Goal: Task Accomplishment & Management: Complete application form

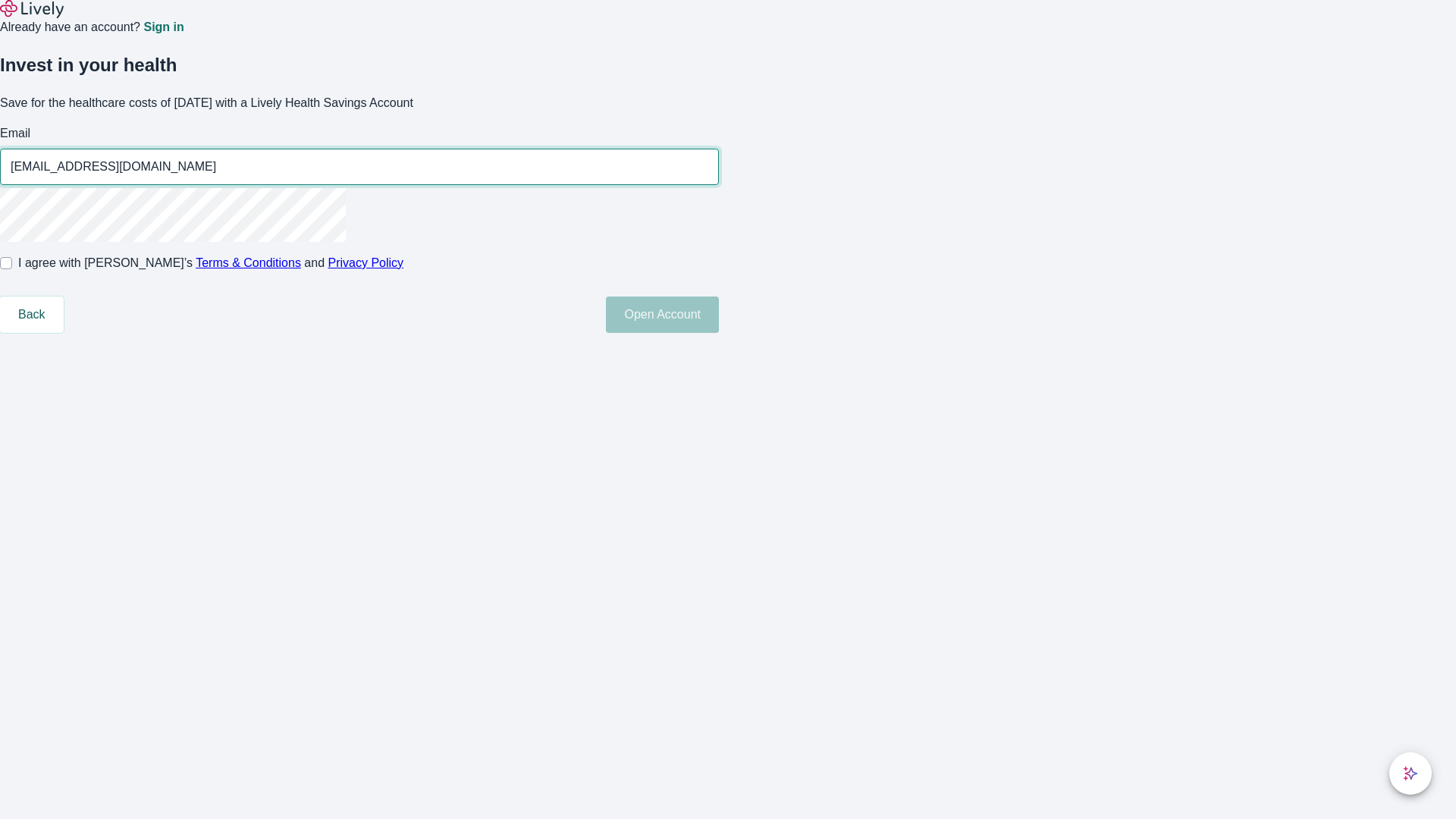
type input "Helena_Berge49250820052059@yahoo.com"
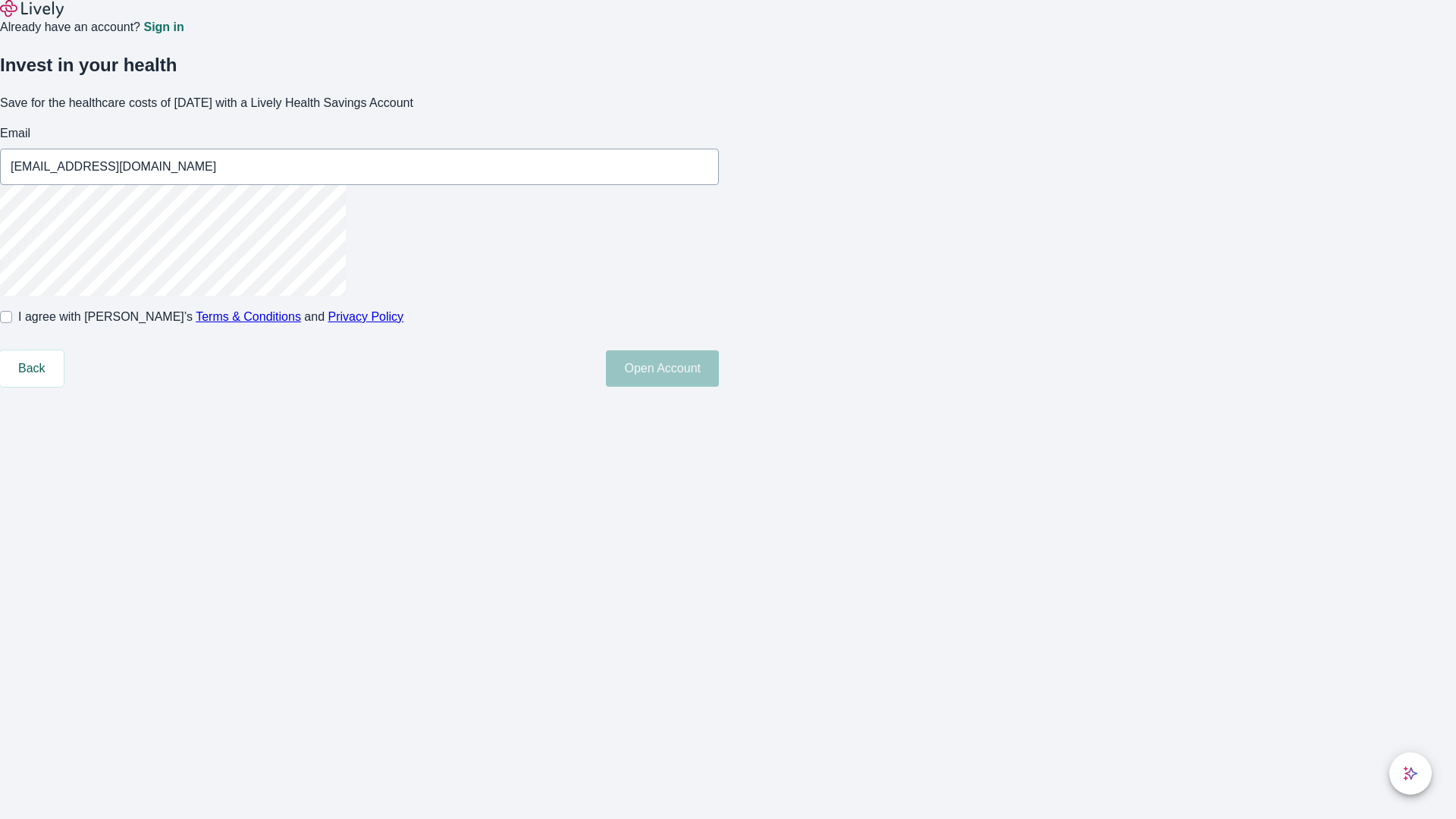
click at [12, 323] on input "I agree with Lively’s Terms & Conditions and Privacy Policy" at bounding box center [5, 317] width 12 height 12
checkbox input "true"
click at [719, 387] on button "Open Account" at bounding box center [662, 369] width 113 height 37
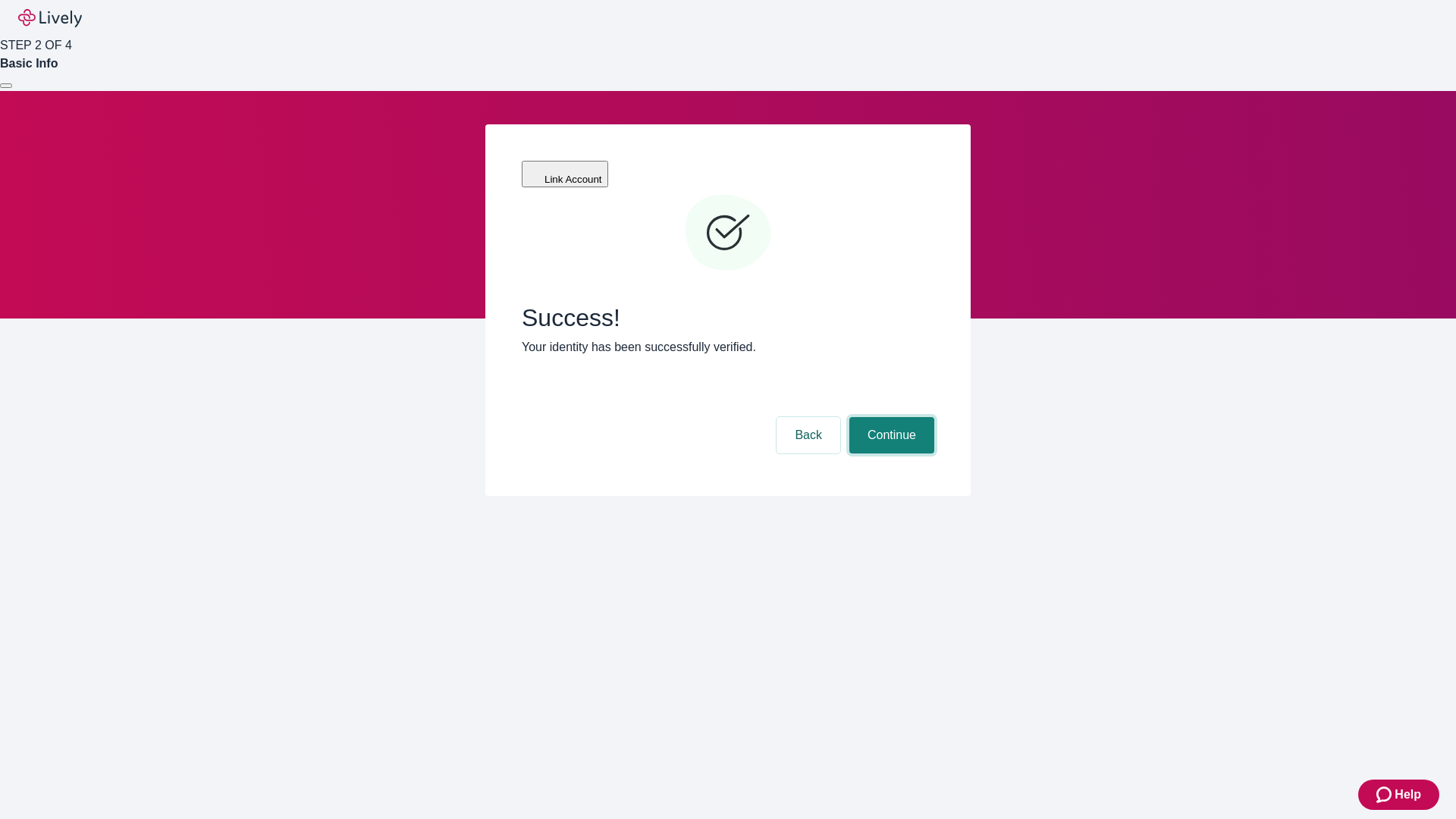
click at [889, 418] on button "Continue" at bounding box center [892, 436] width 85 height 37
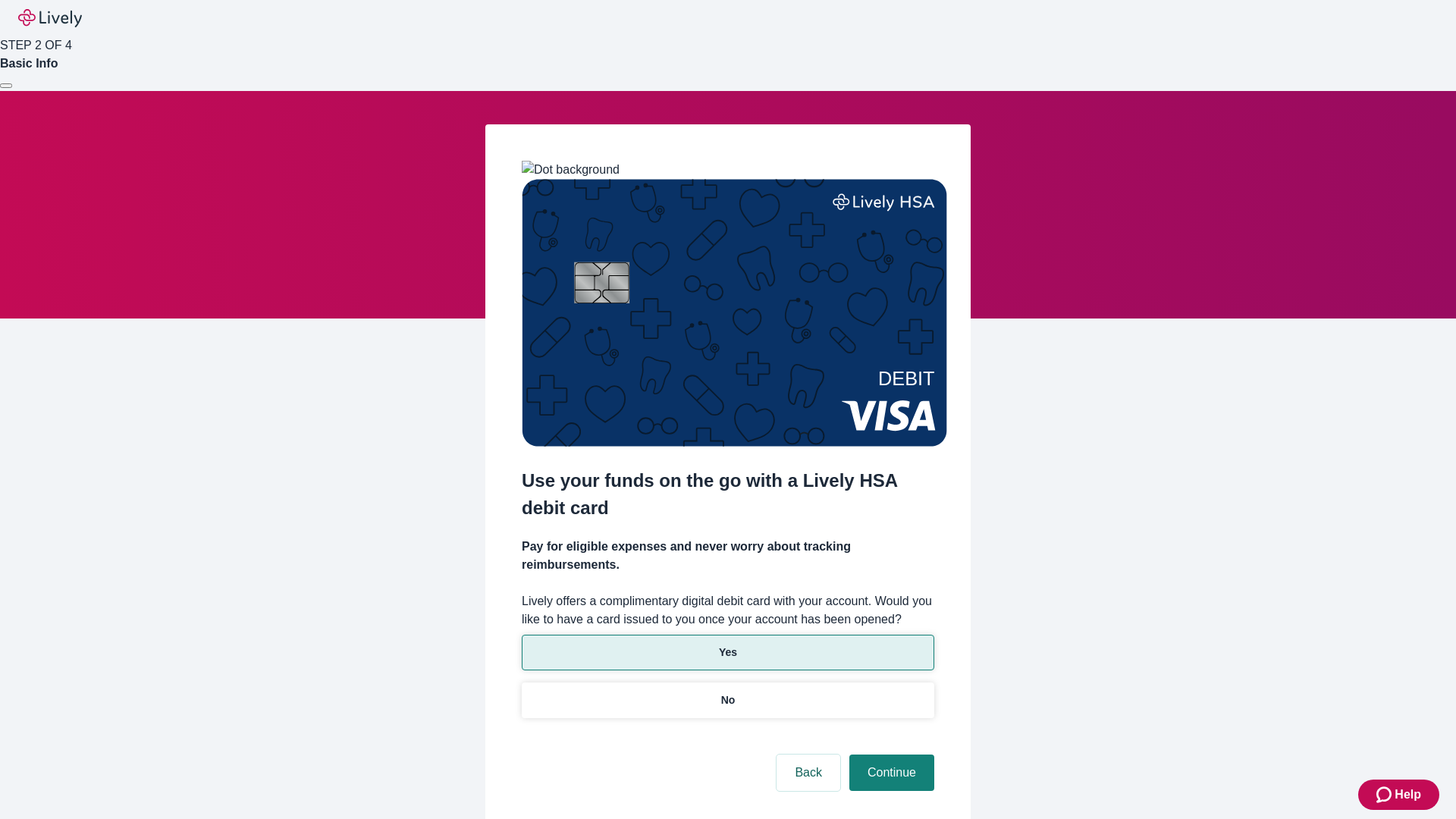
click at [727, 645] on p "Yes" at bounding box center [728, 652] width 18 height 16
click at [889, 755] on button "Continue" at bounding box center [892, 773] width 85 height 37
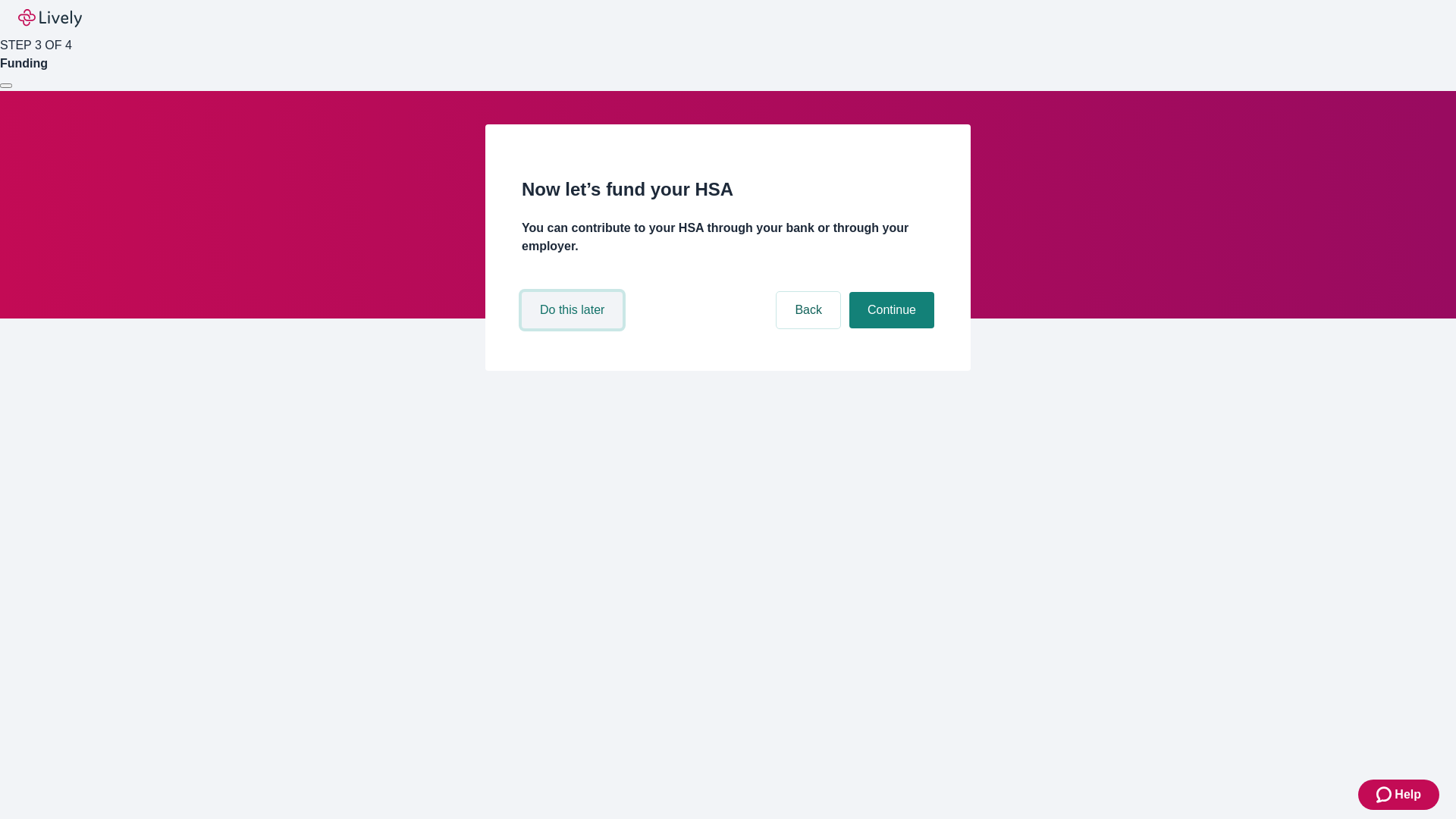
click at [574, 329] on button "Do this later" at bounding box center [572, 311] width 101 height 37
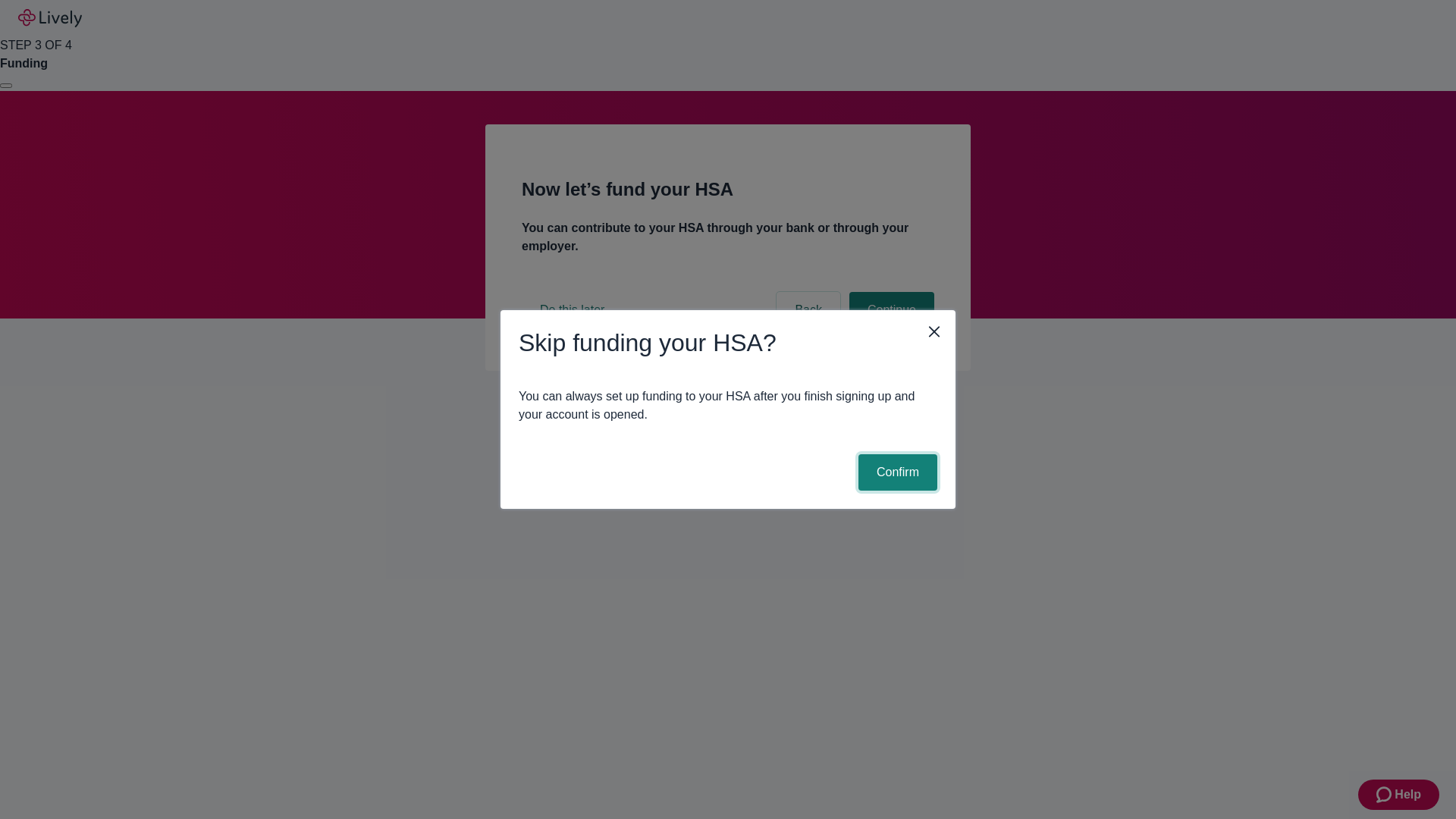
click at [896, 473] on button "Confirm" at bounding box center [898, 473] width 79 height 37
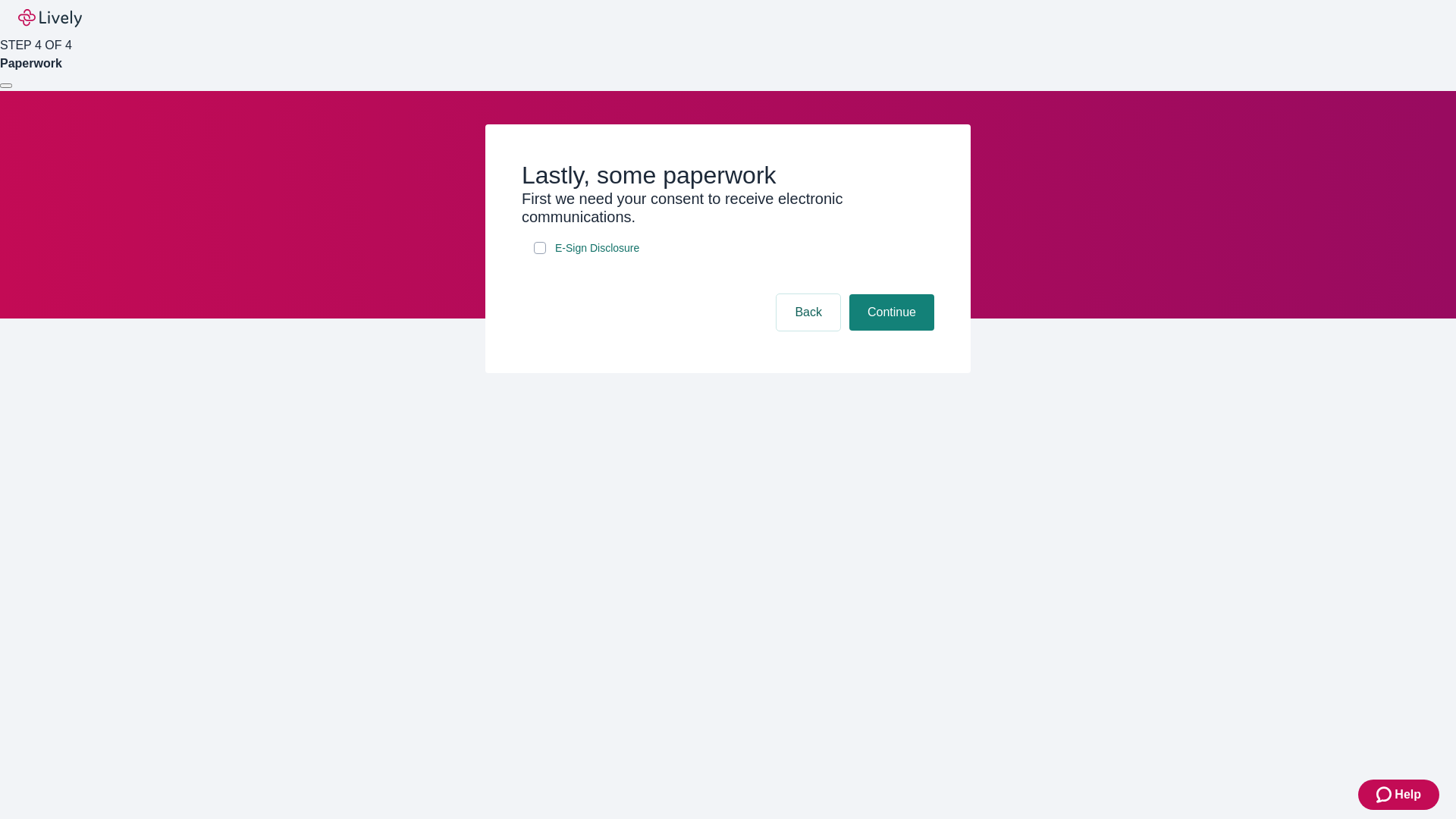
click at [540, 254] on input "E-Sign Disclosure" at bounding box center [539, 247] width 12 height 12
checkbox input "true"
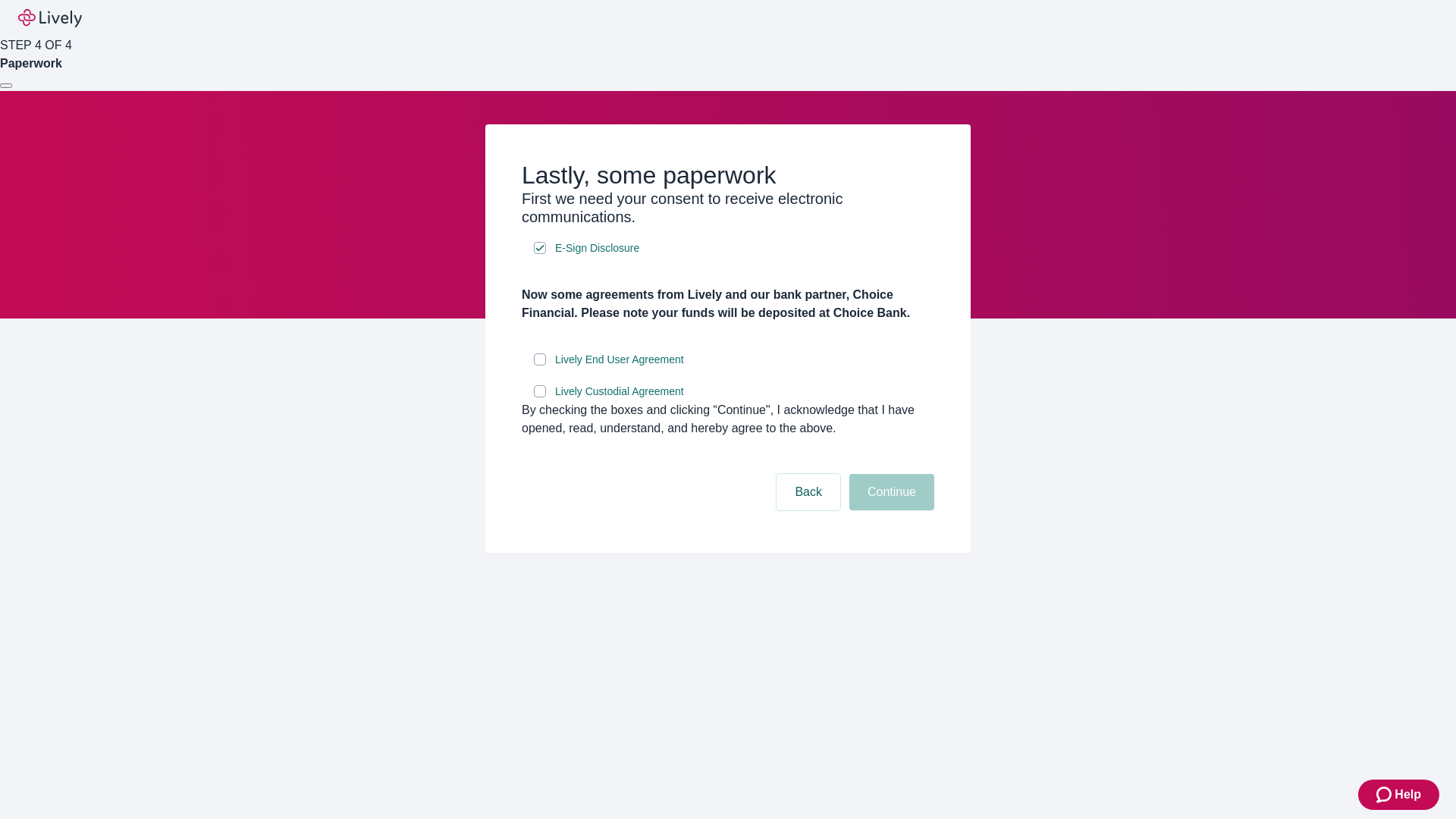
click at [540, 366] on input "Lively End User Agreement" at bounding box center [539, 359] width 12 height 12
checkbox input "true"
click at [540, 398] on input "Lively Custodial Agreement" at bounding box center [539, 391] width 12 height 12
checkbox input "true"
click at [889, 510] on button "Continue" at bounding box center [892, 493] width 85 height 37
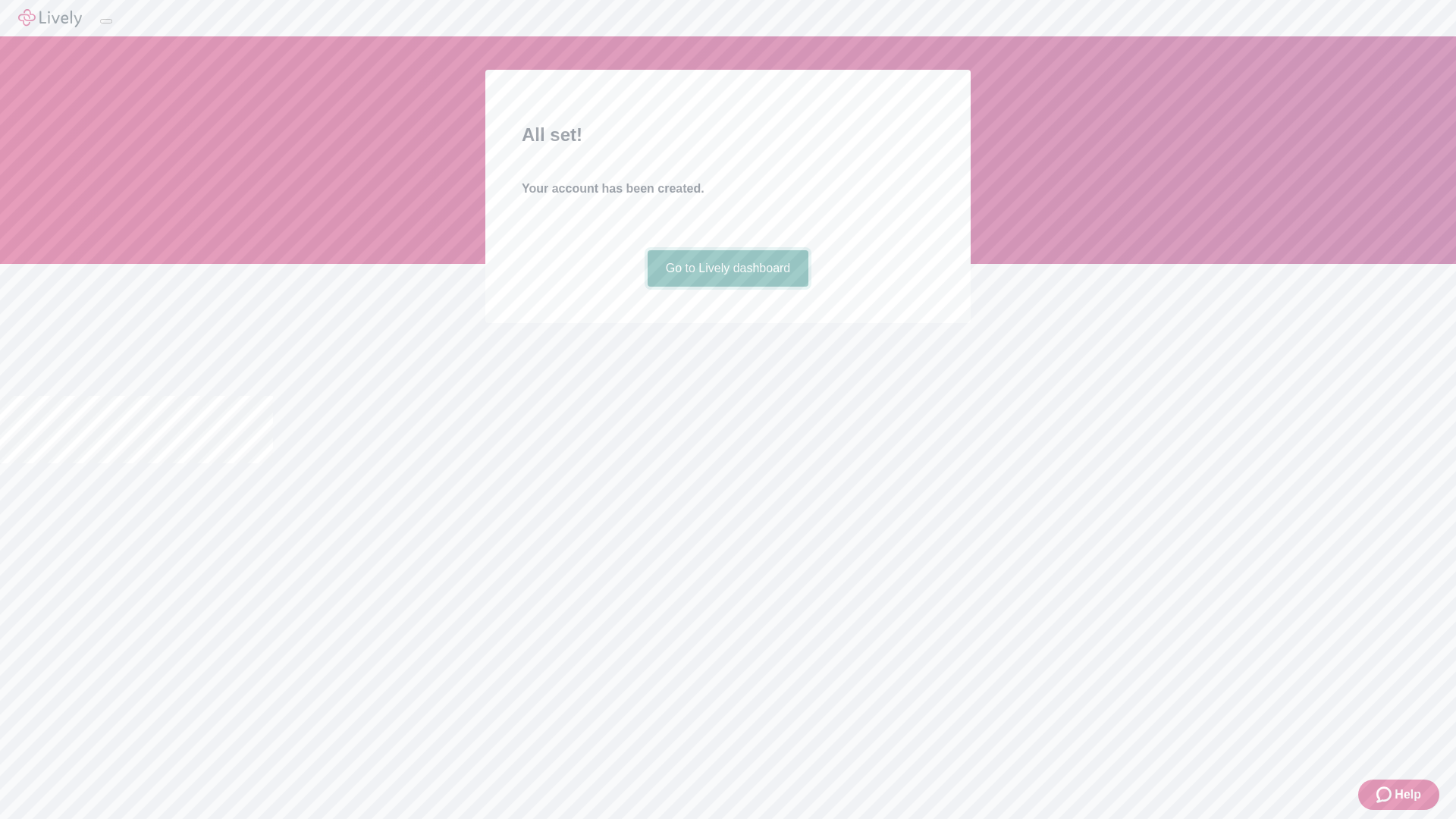
click at [727, 287] on link "Go to Lively dashboard" at bounding box center [728, 268] width 161 height 37
